Goal: Task Accomplishment & Management: Manage account settings

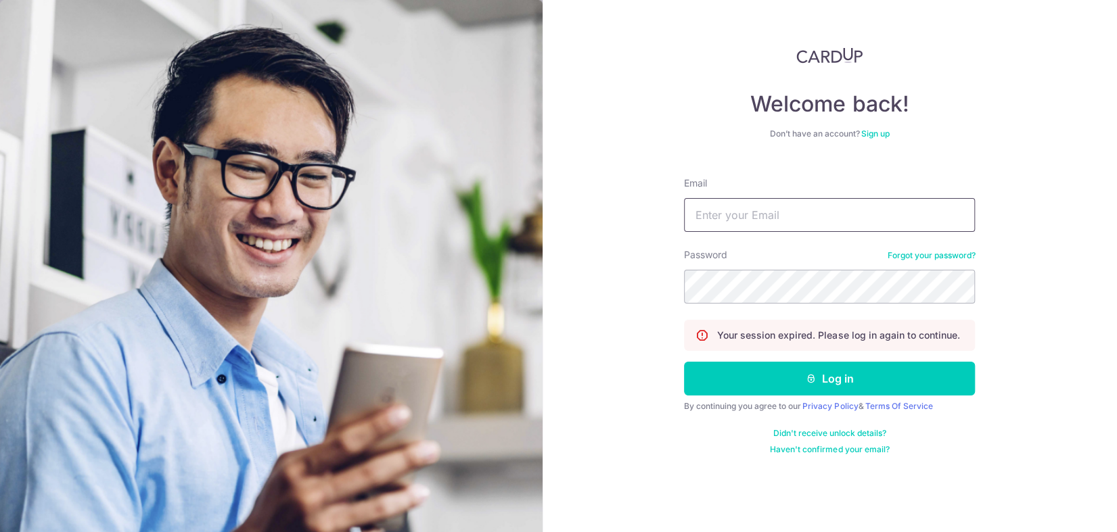
click at [806, 202] on input "Email" at bounding box center [829, 215] width 291 height 34
type input "[PERSON_NAME][EMAIL_ADDRESS][DOMAIN_NAME]"
click at [684, 362] on button "Log in" at bounding box center [829, 379] width 291 height 34
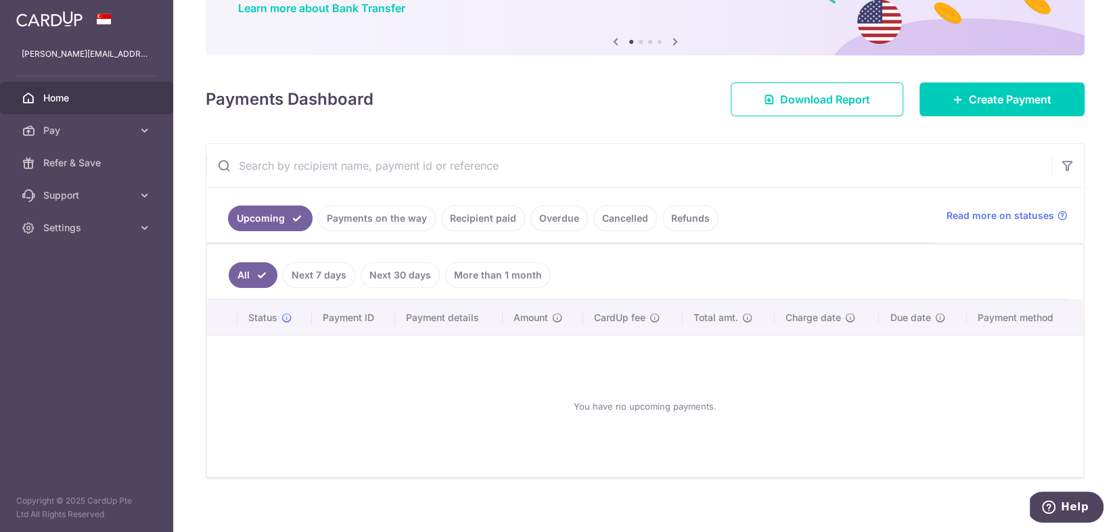
scroll to position [124, 0]
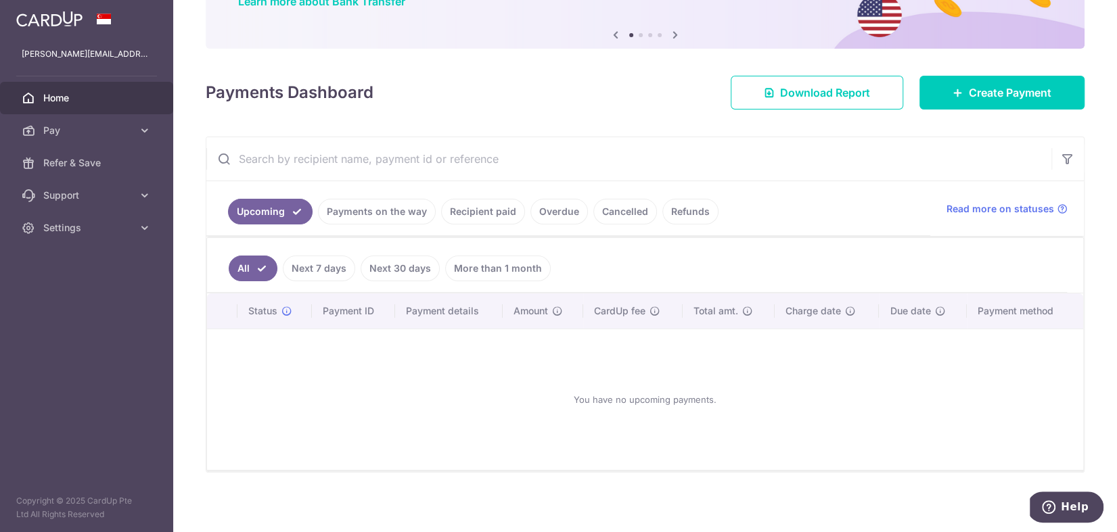
click at [365, 212] on link "Payments on the way" at bounding box center [377, 212] width 118 height 26
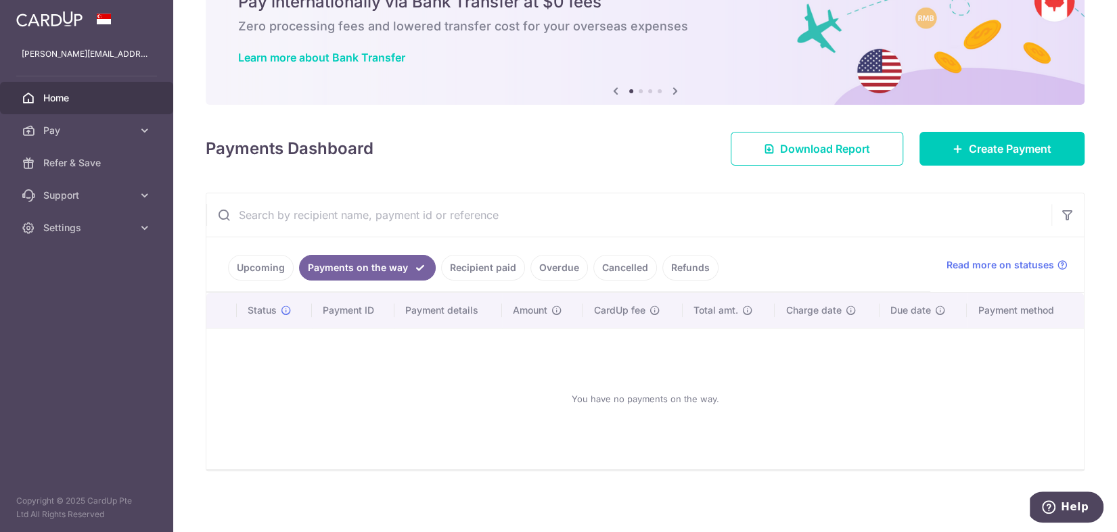
click at [460, 267] on link "Recipient paid" at bounding box center [483, 268] width 84 height 26
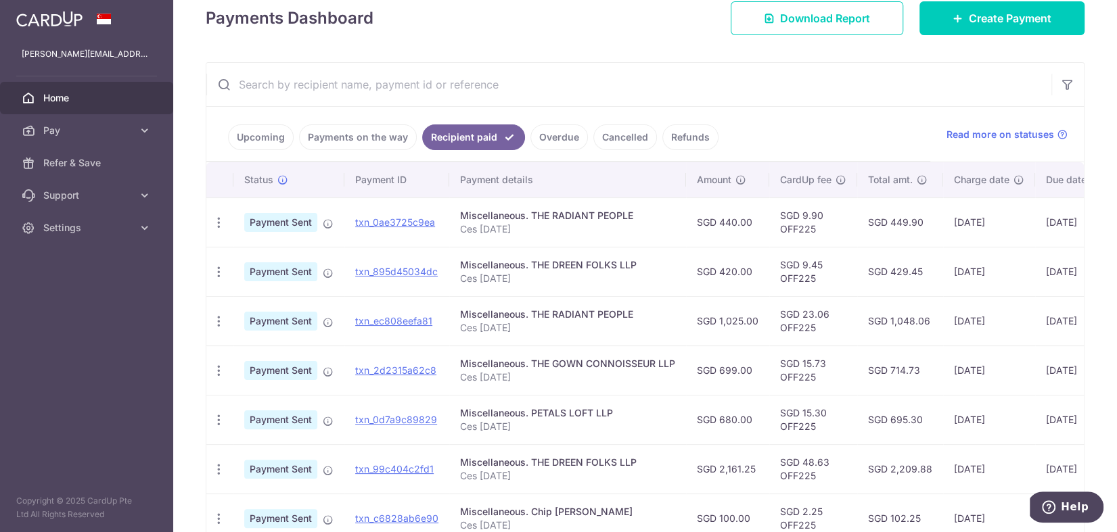
scroll to position [200, 0]
